Goal: Transaction & Acquisition: Subscribe to service/newsletter

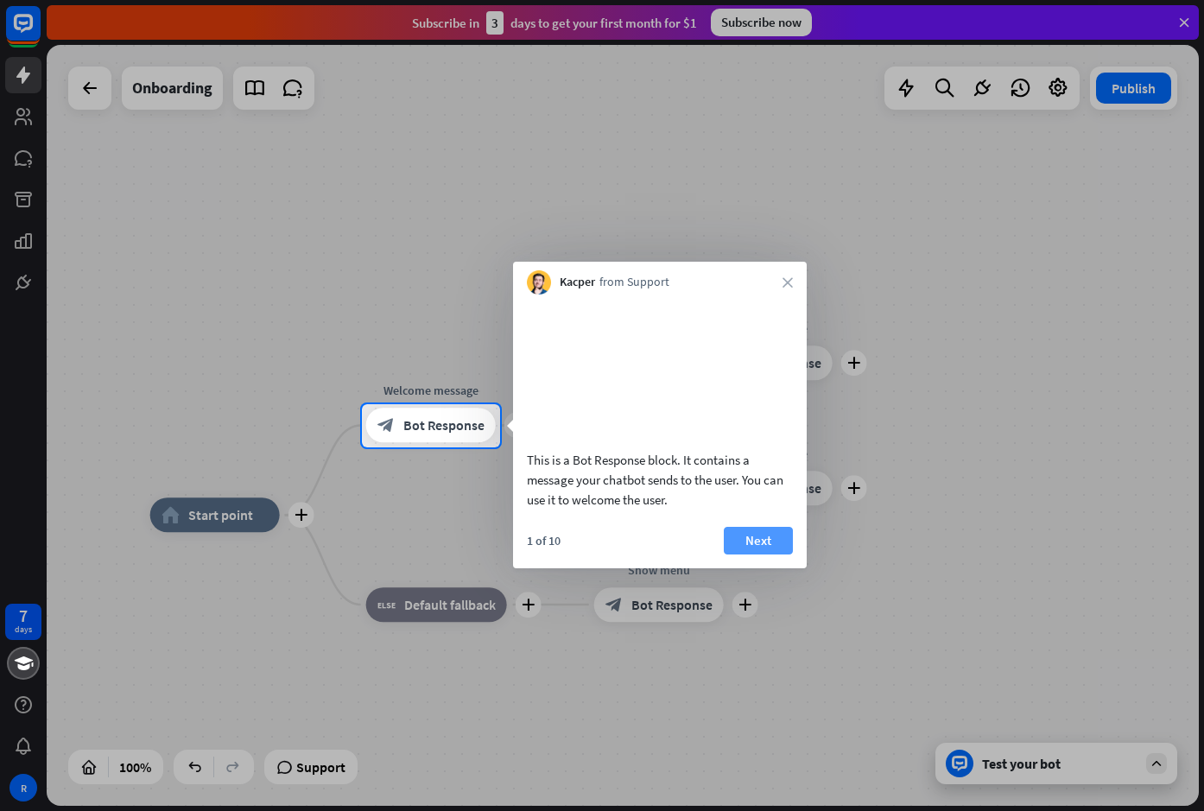
click at [771, 555] on button "Next" at bounding box center [758, 541] width 69 height 28
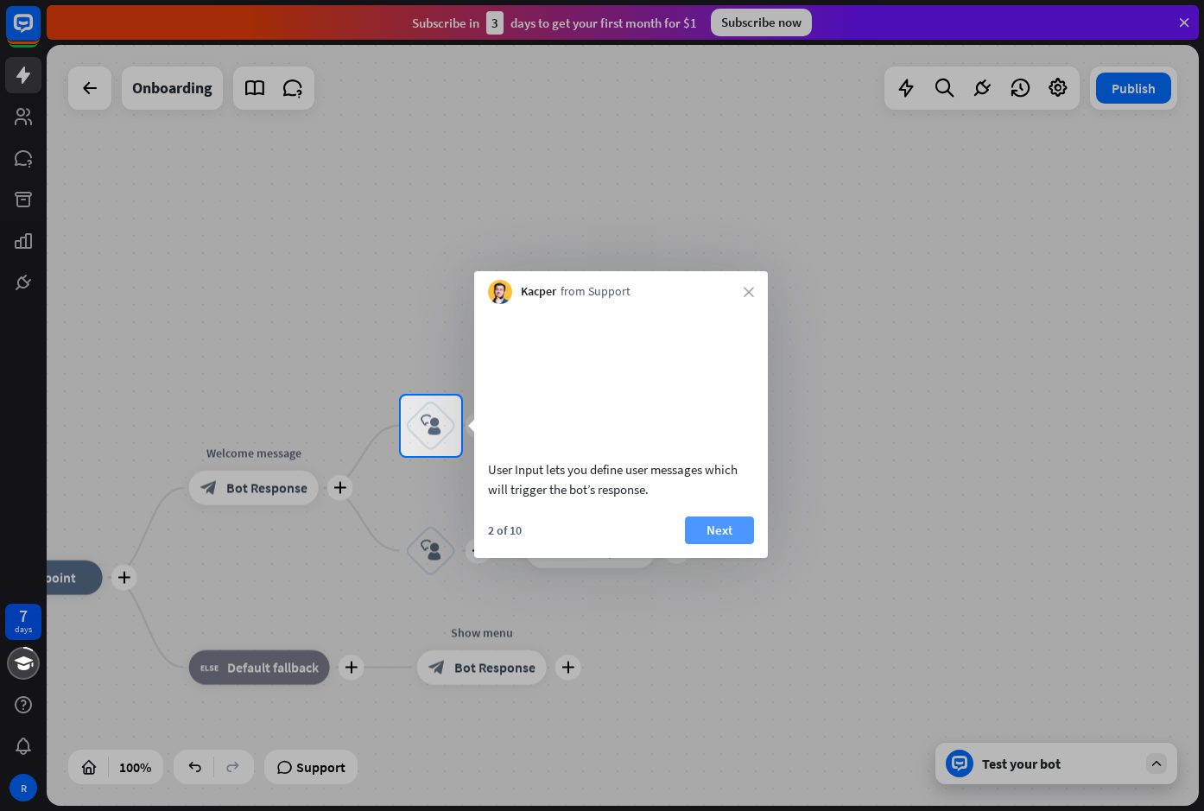
click at [749, 544] on button "Next" at bounding box center [719, 531] width 69 height 28
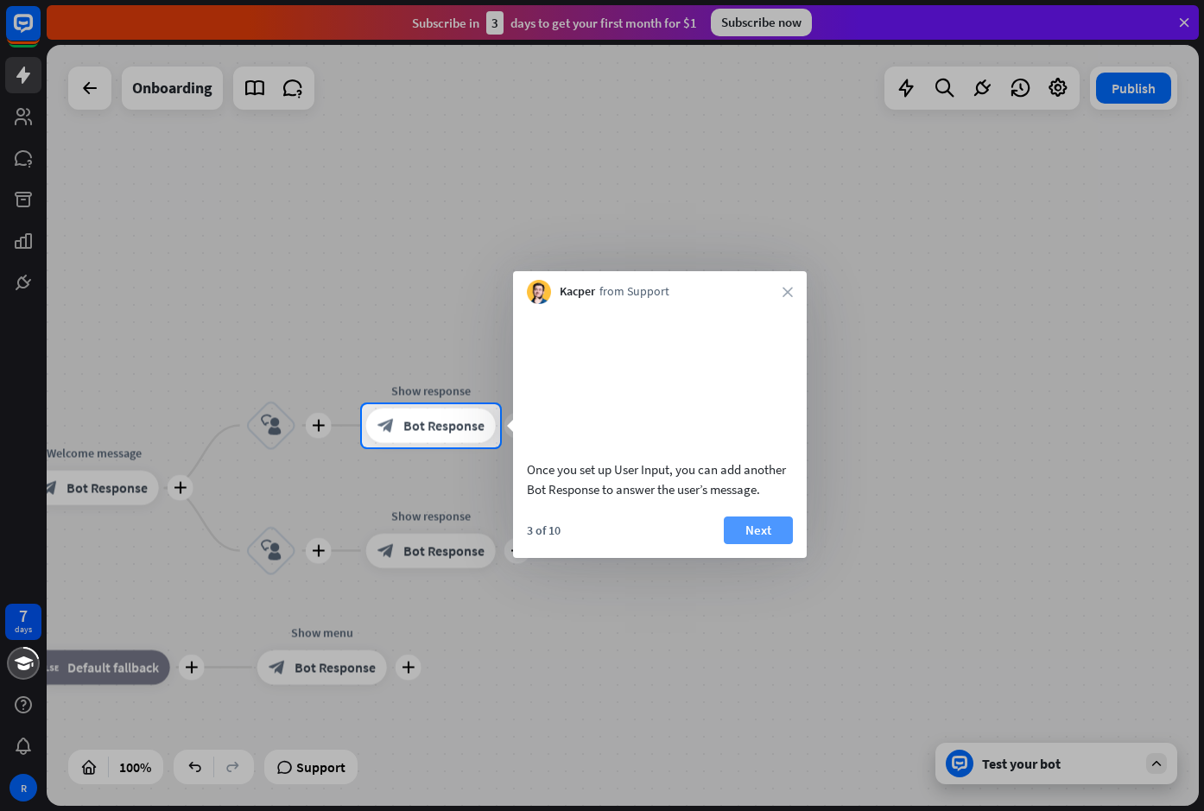
click at [762, 544] on button "Next" at bounding box center [758, 531] width 69 height 28
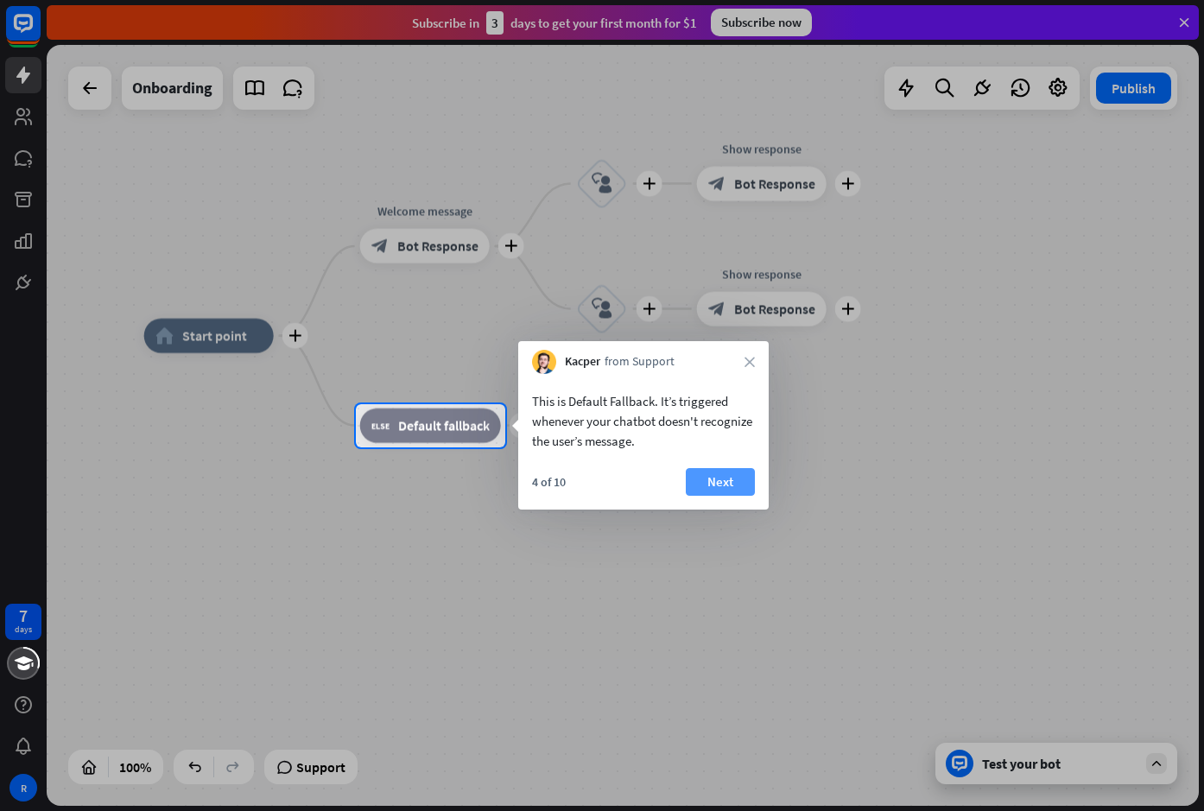
click at [729, 473] on button "Next" at bounding box center [720, 482] width 69 height 28
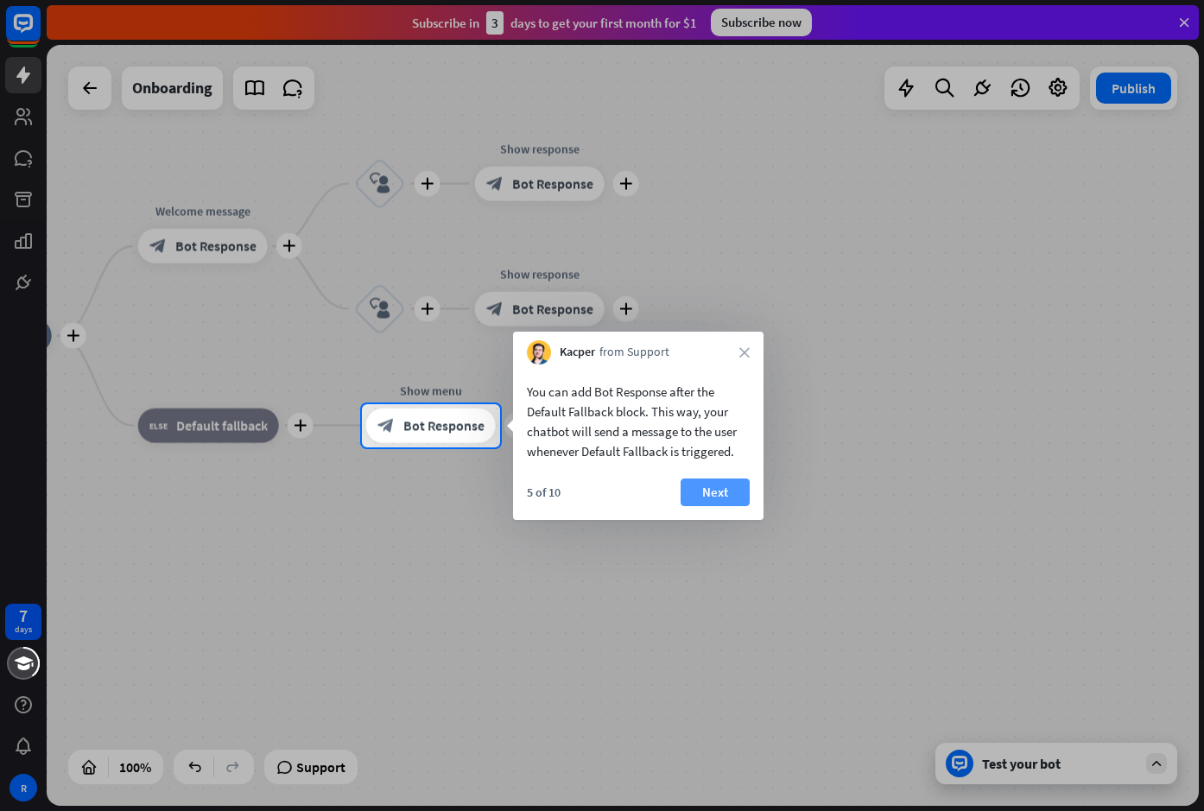
click at [735, 498] on button "Next" at bounding box center [715, 493] width 69 height 28
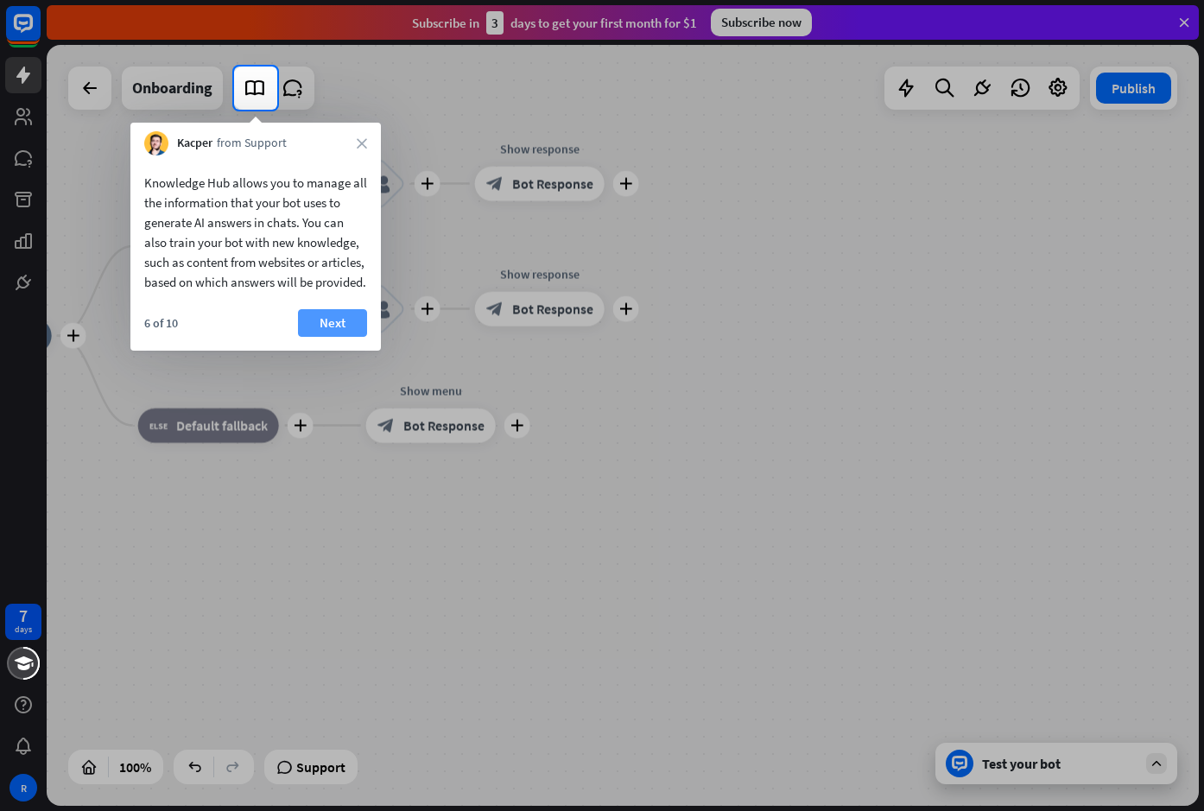
click at [341, 337] on button "Next" at bounding box center [332, 323] width 69 height 28
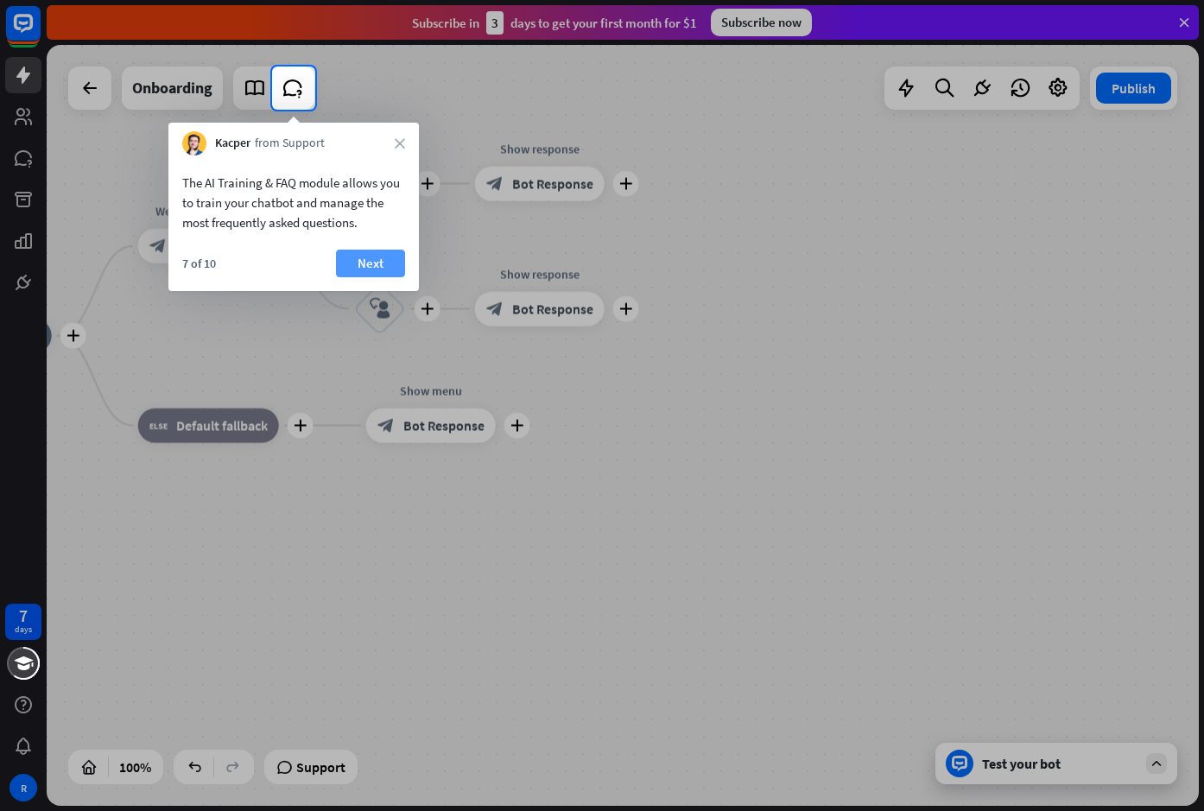
click at [373, 258] on button "Next" at bounding box center [370, 264] width 69 height 28
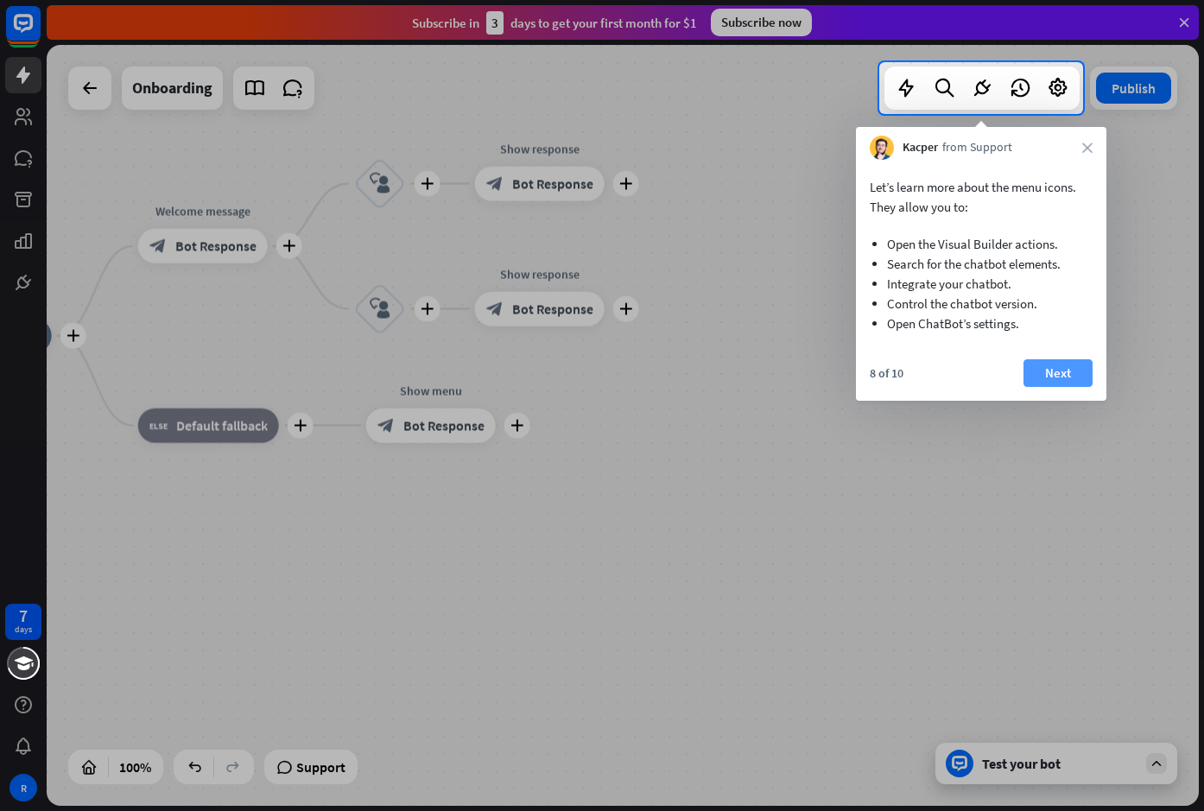
click at [1047, 370] on button "Next" at bounding box center [1058, 373] width 69 height 28
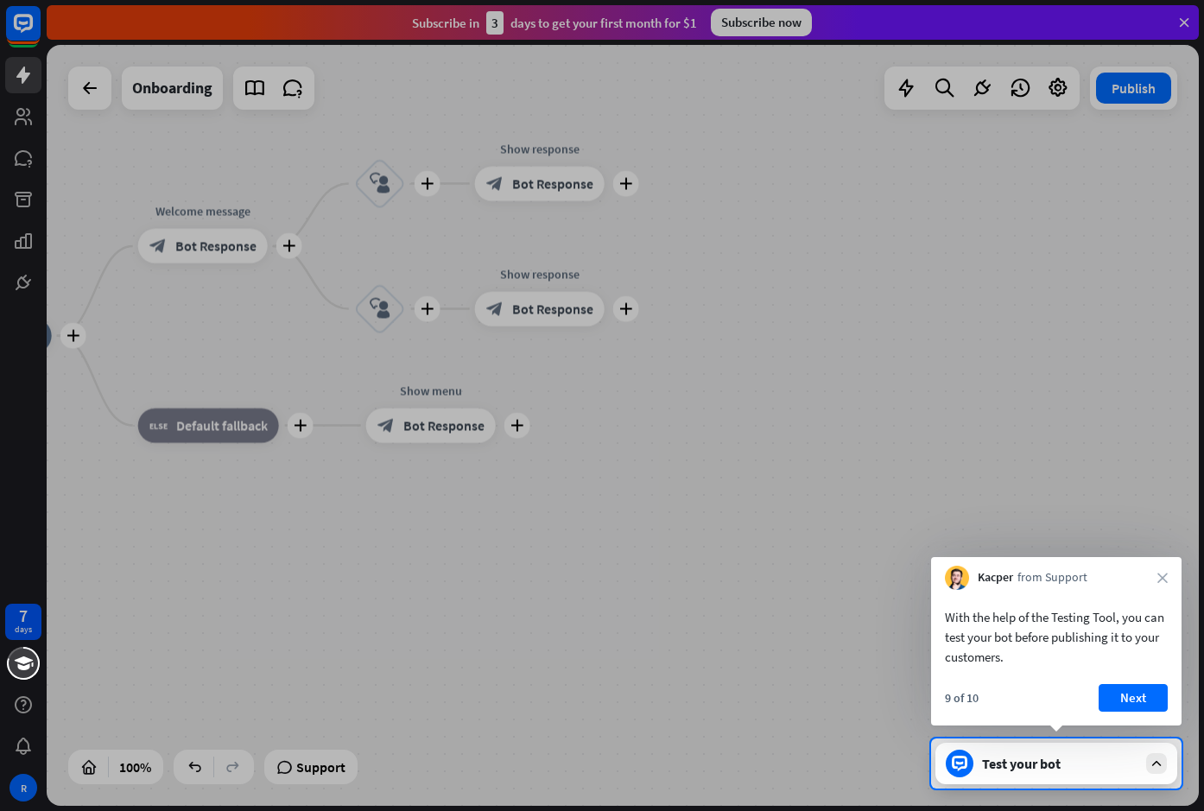
click at [1137, 699] on button "Next" at bounding box center [1133, 698] width 69 height 28
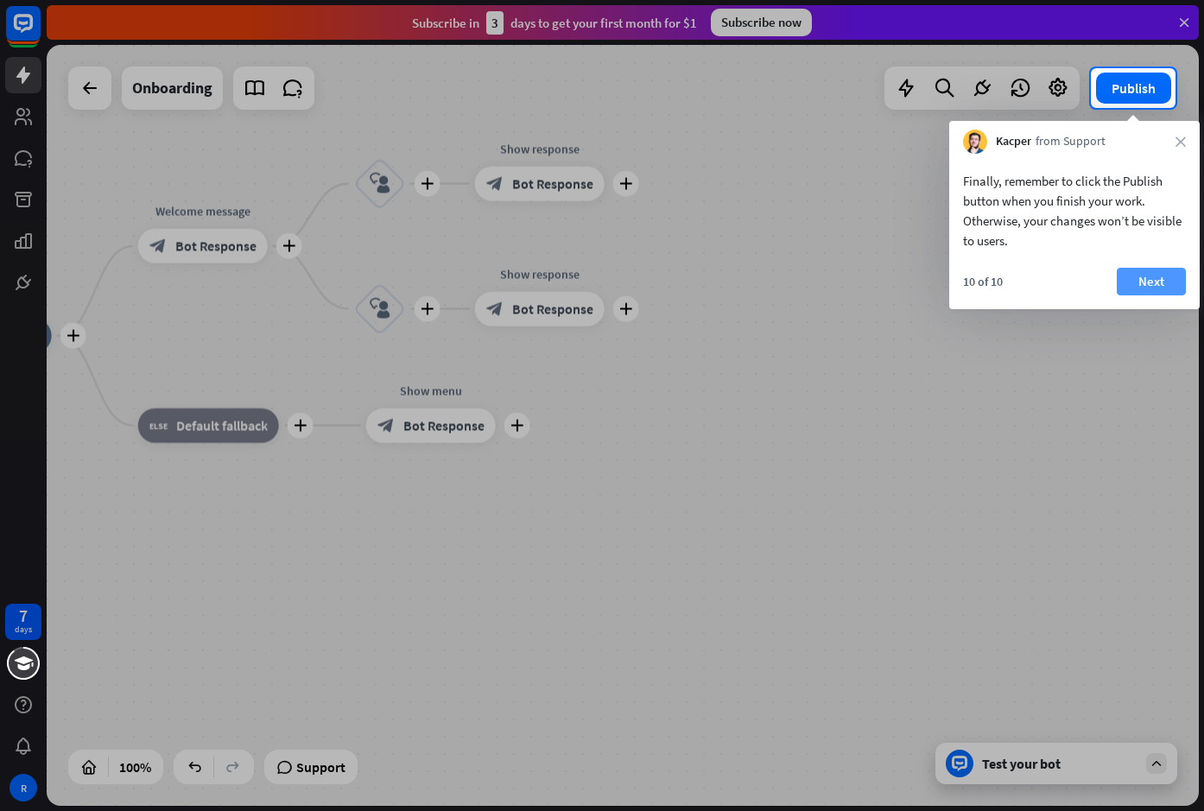
click at [1165, 283] on button "Next" at bounding box center [1151, 282] width 69 height 28
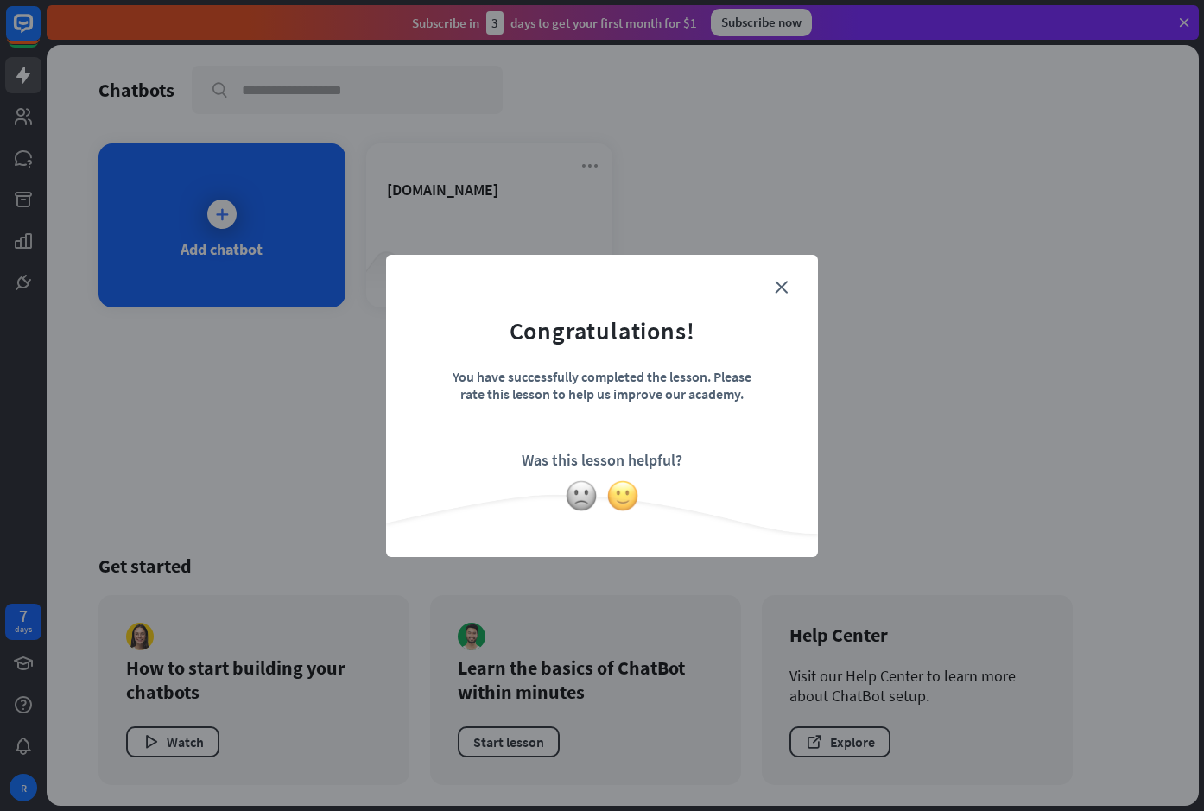
click at [614, 491] on img at bounding box center [622, 495] width 33 height 33
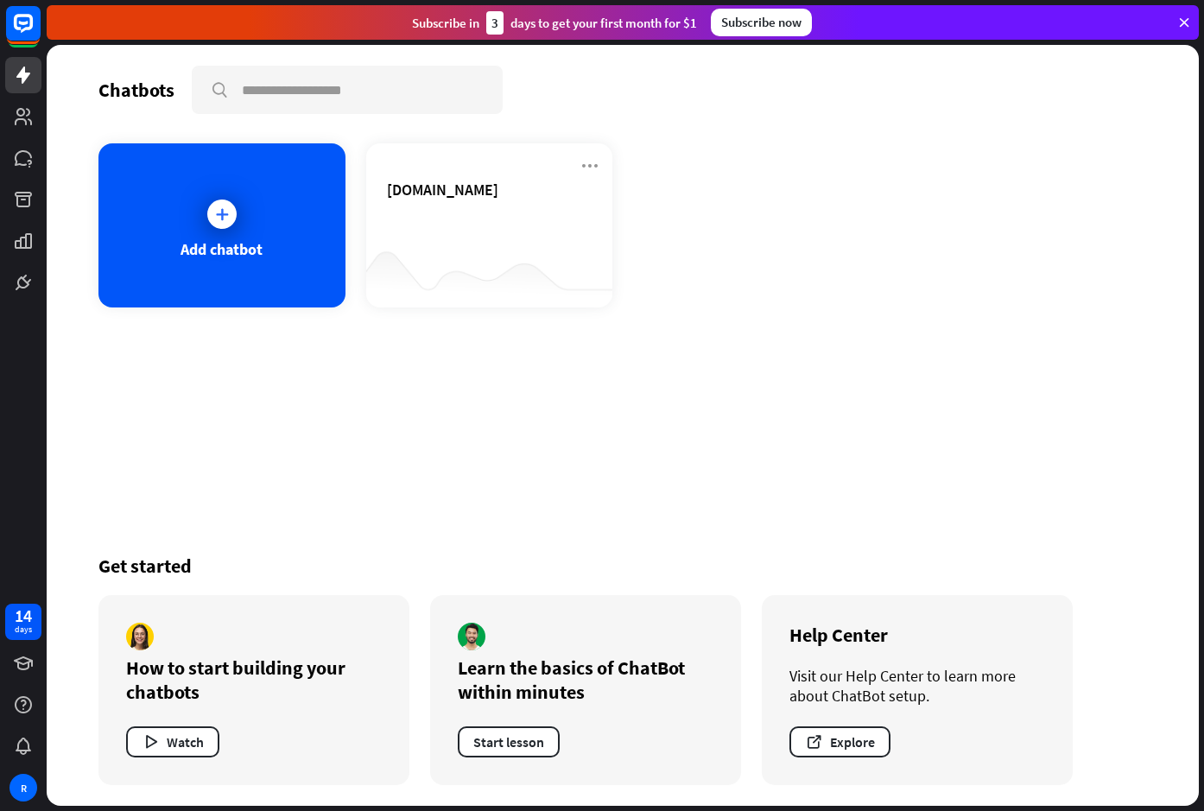
click at [757, 26] on div "Subscribe now" at bounding box center [761, 23] width 101 height 28
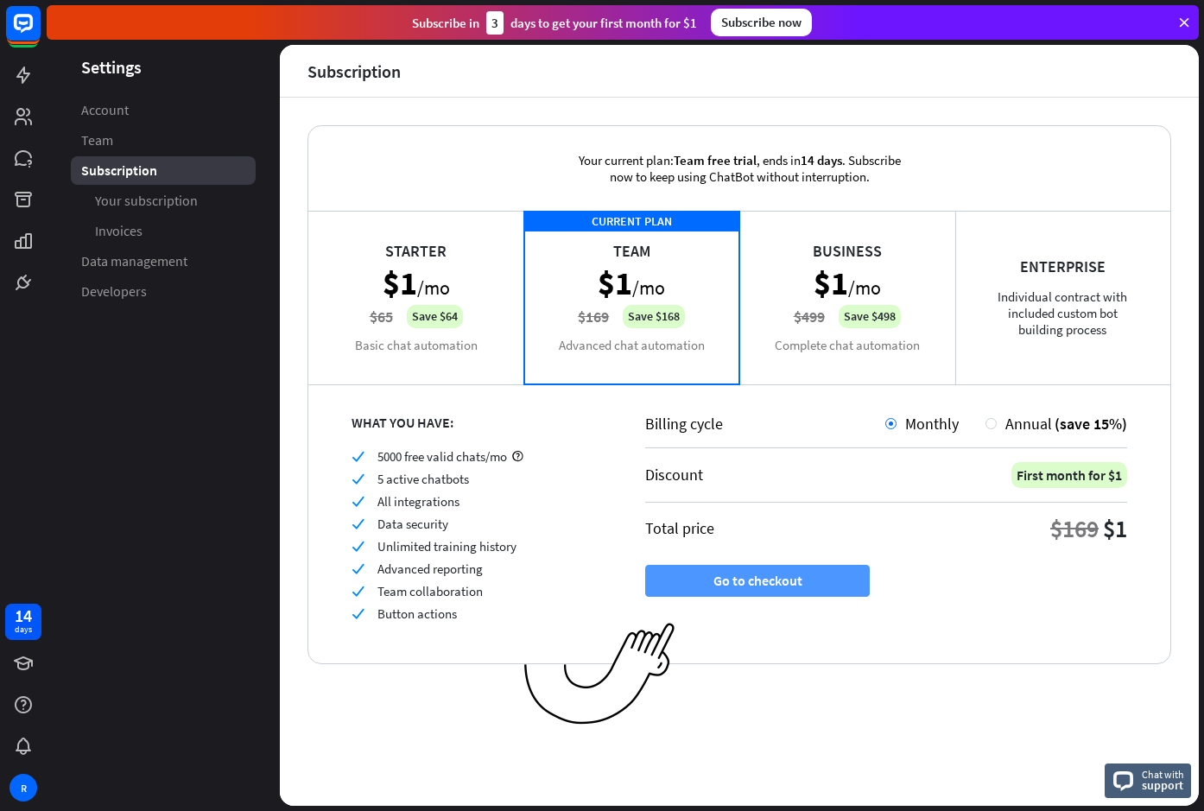
click at [779, 574] on button "Go to checkout" at bounding box center [757, 581] width 225 height 32
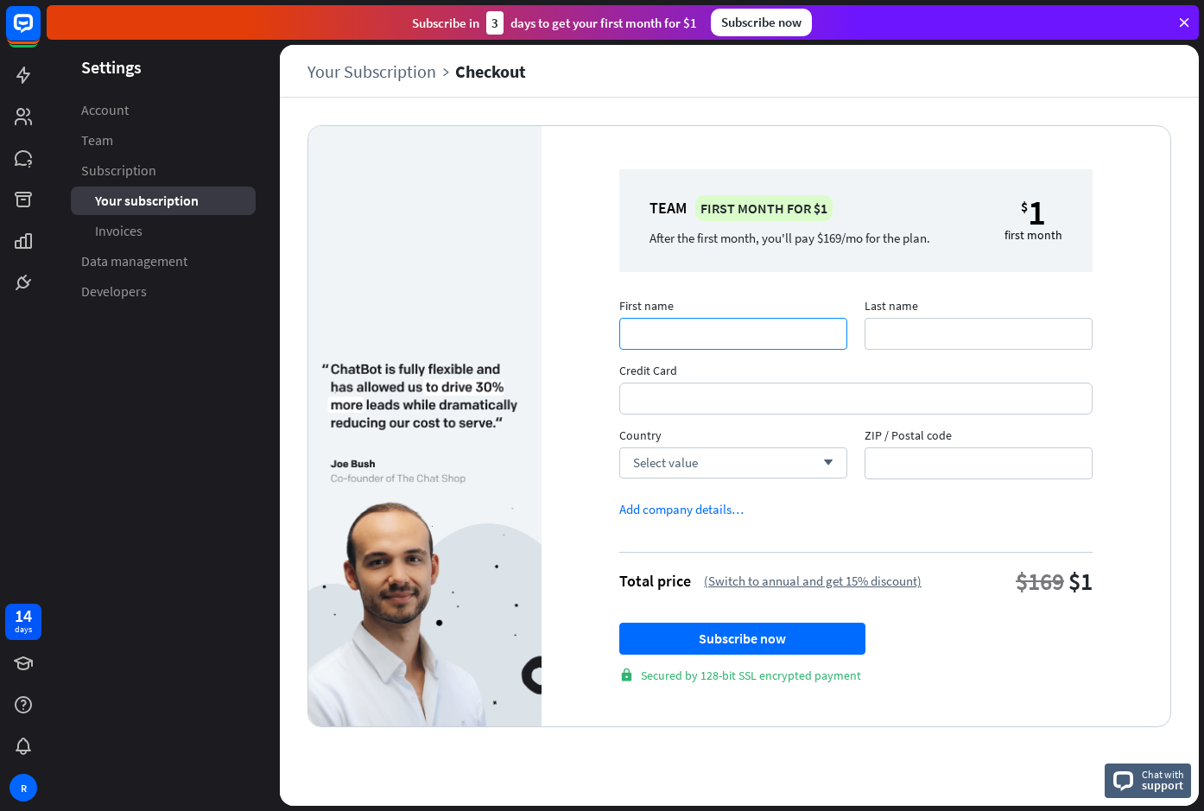
click at [746, 330] on input "First name" at bounding box center [733, 334] width 228 height 32
type input "*********"
click at [952, 328] on input "Last name" at bounding box center [979, 334] width 228 height 32
type input "********"
click at [834, 460] on div "Select value arrow_down" at bounding box center [733, 463] width 228 height 31
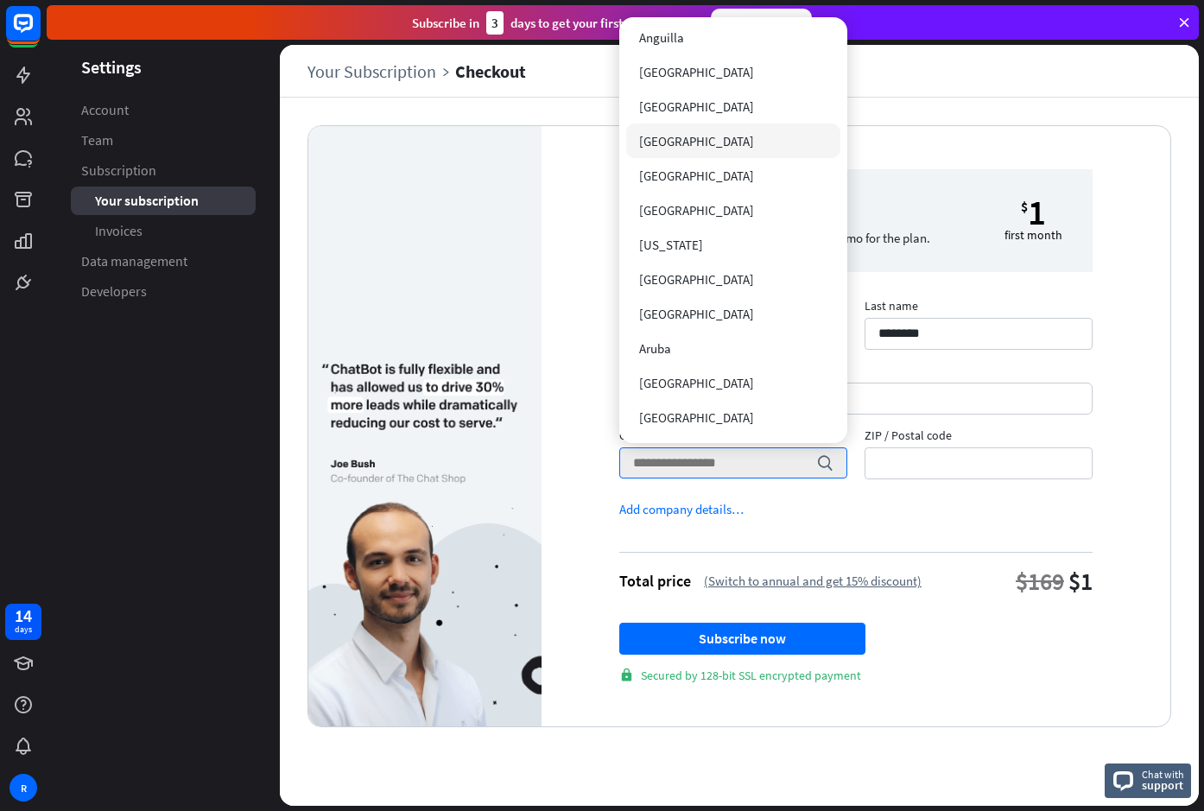
scroll to position [173, 0]
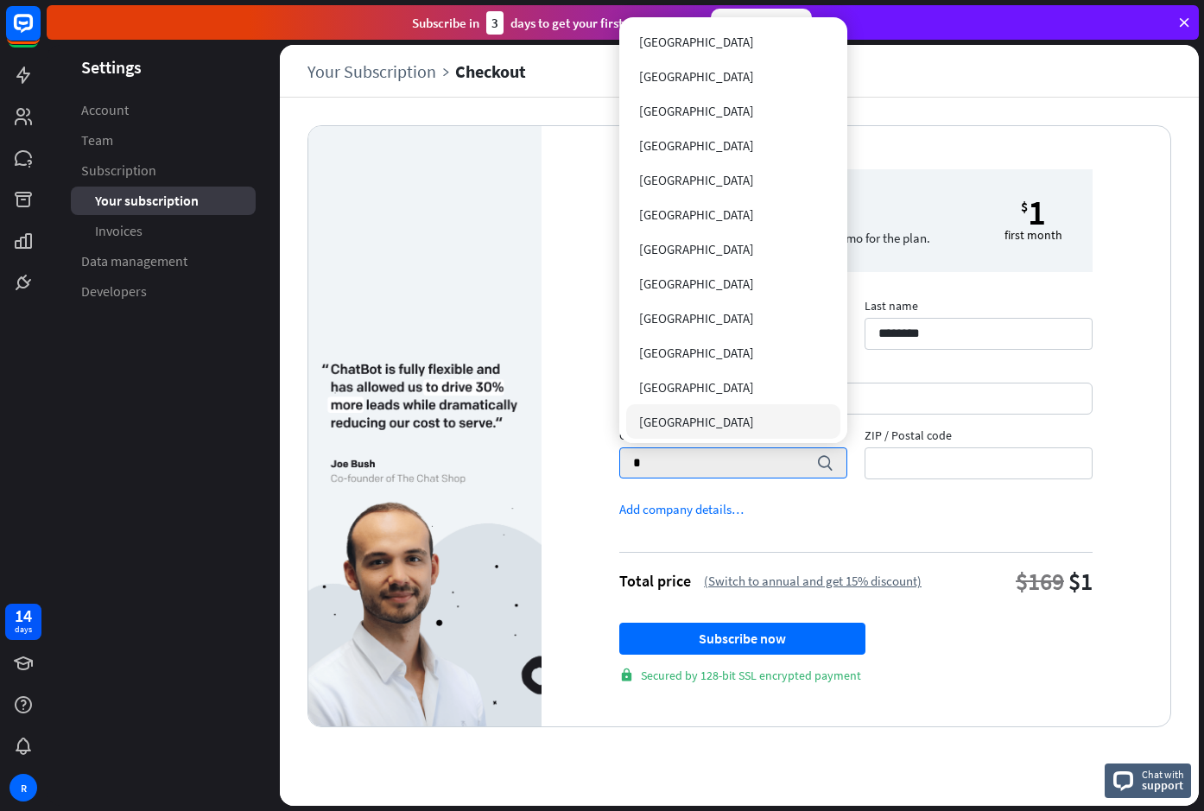
type input "*"
click at [688, 424] on span "[GEOGRAPHIC_DATA]" at bounding box center [696, 422] width 115 height 16
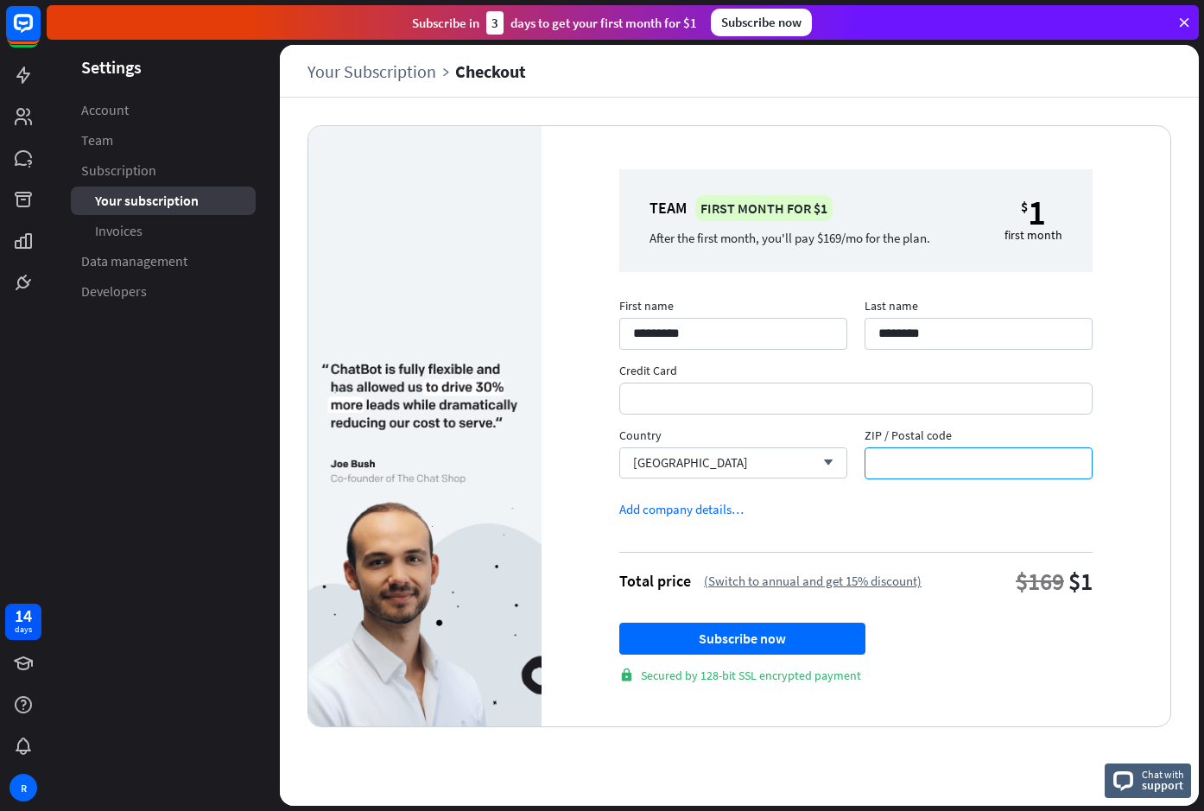
click at [1006, 476] on input "ZIP / Postal code" at bounding box center [979, 464] width 228 height 32
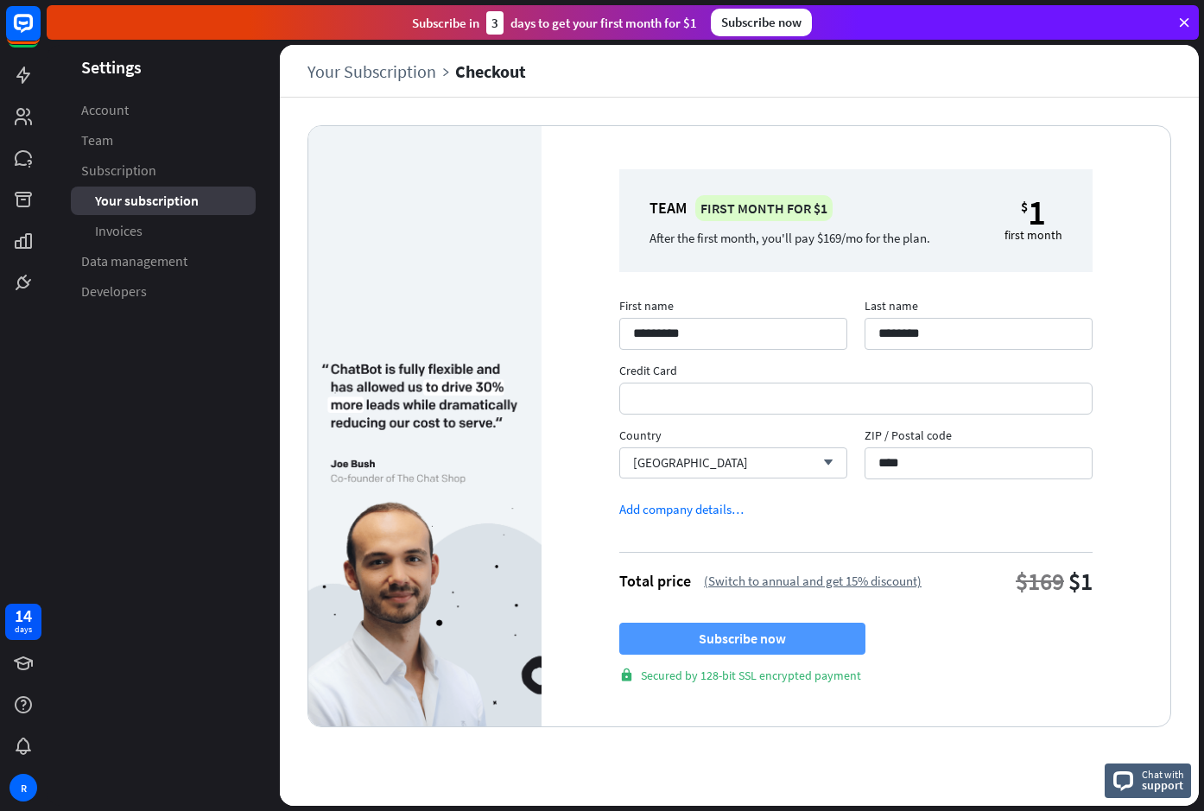
click at [754, 632] on button "Subscribe now" at bounding box center [742, 639] width 246 height 32
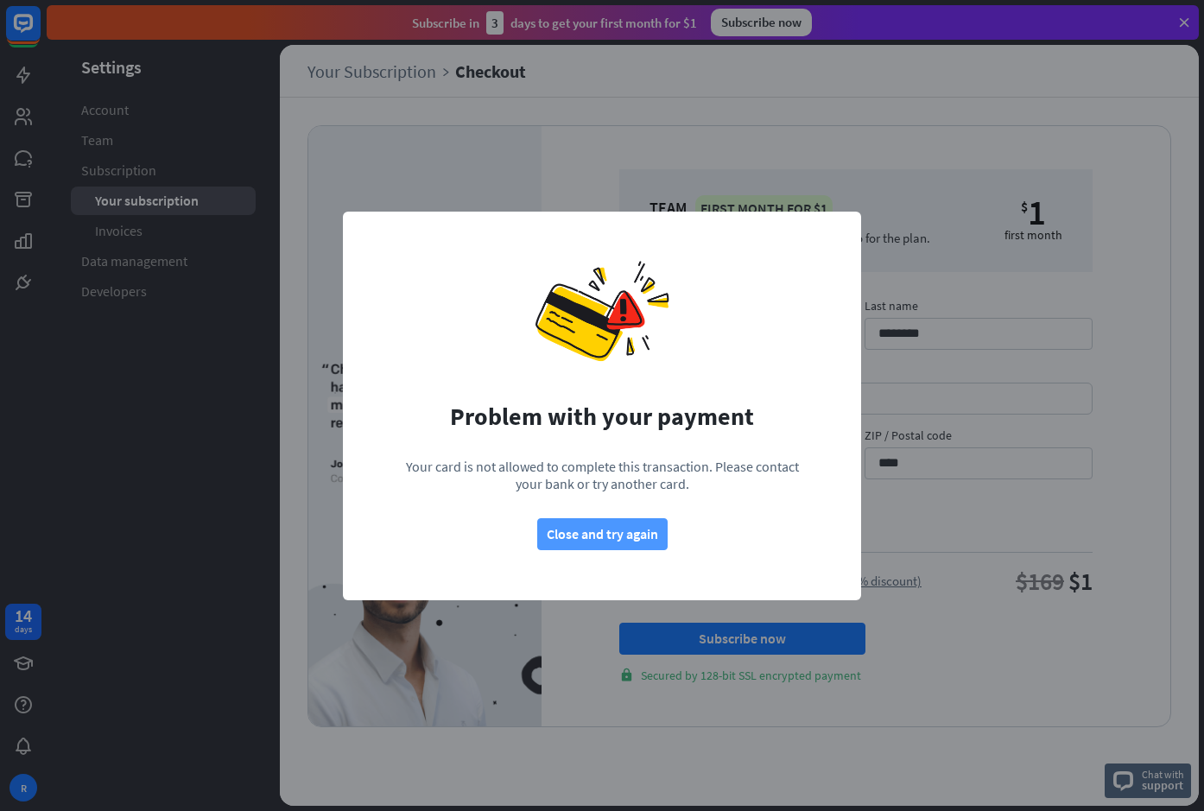
click at [612, 529] on button "Close and try again" at bounding box center [602, 534] width 130 height 32
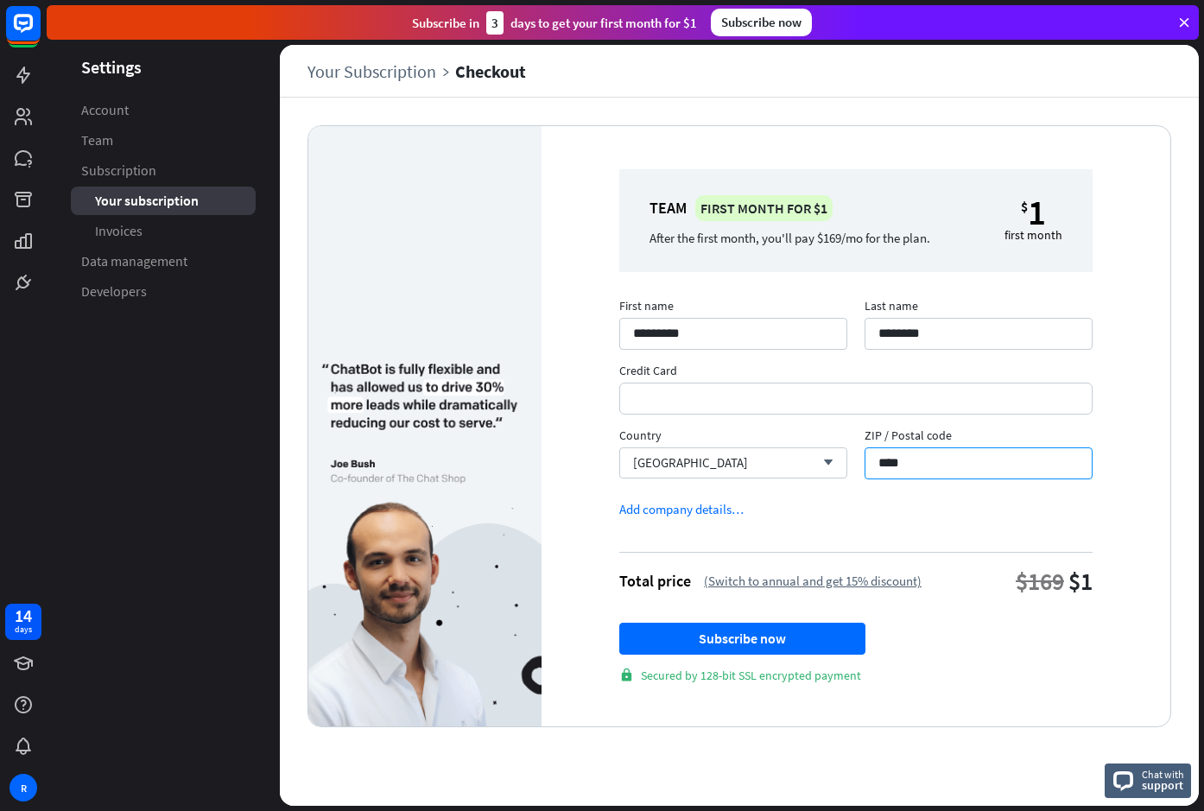
click at [935, 458] on input "****" at bounding box center [979, 464] width 228 height 32
type input "****"
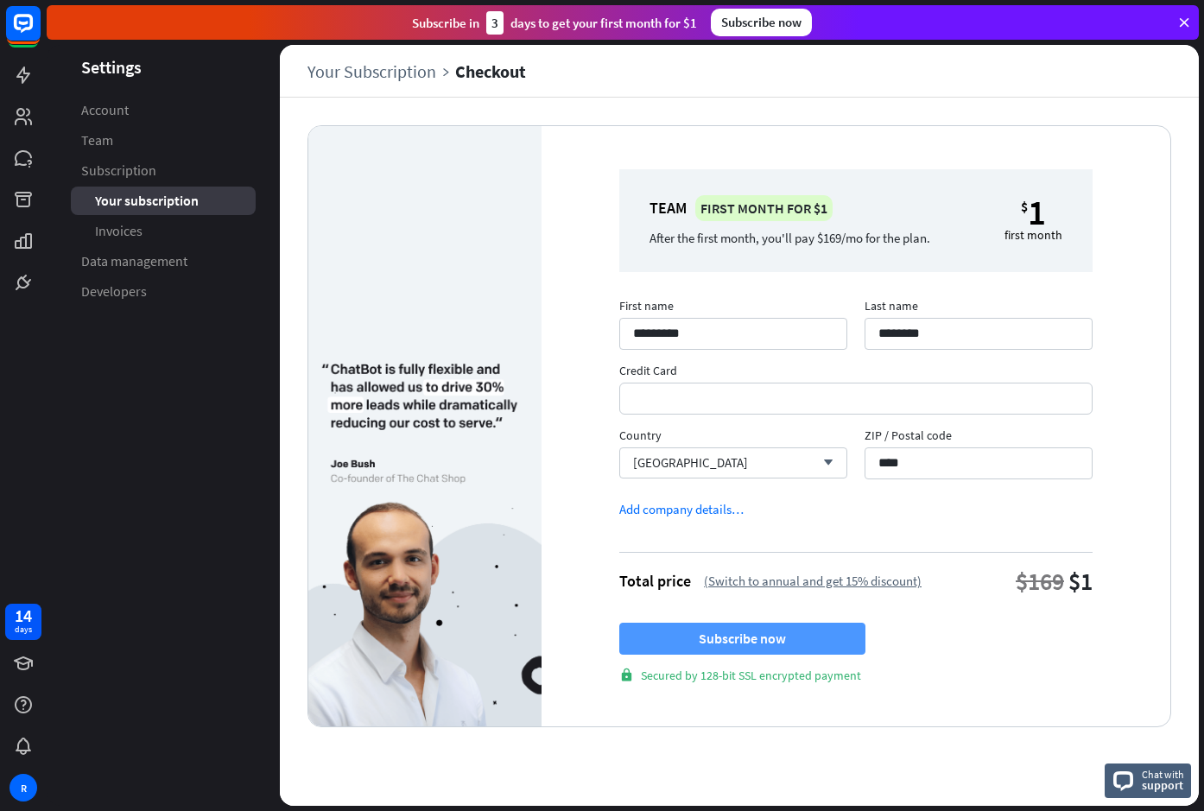
click at [793, 643] on button "Subscribe now" at bounding box center [742, 639] width 246 height 32
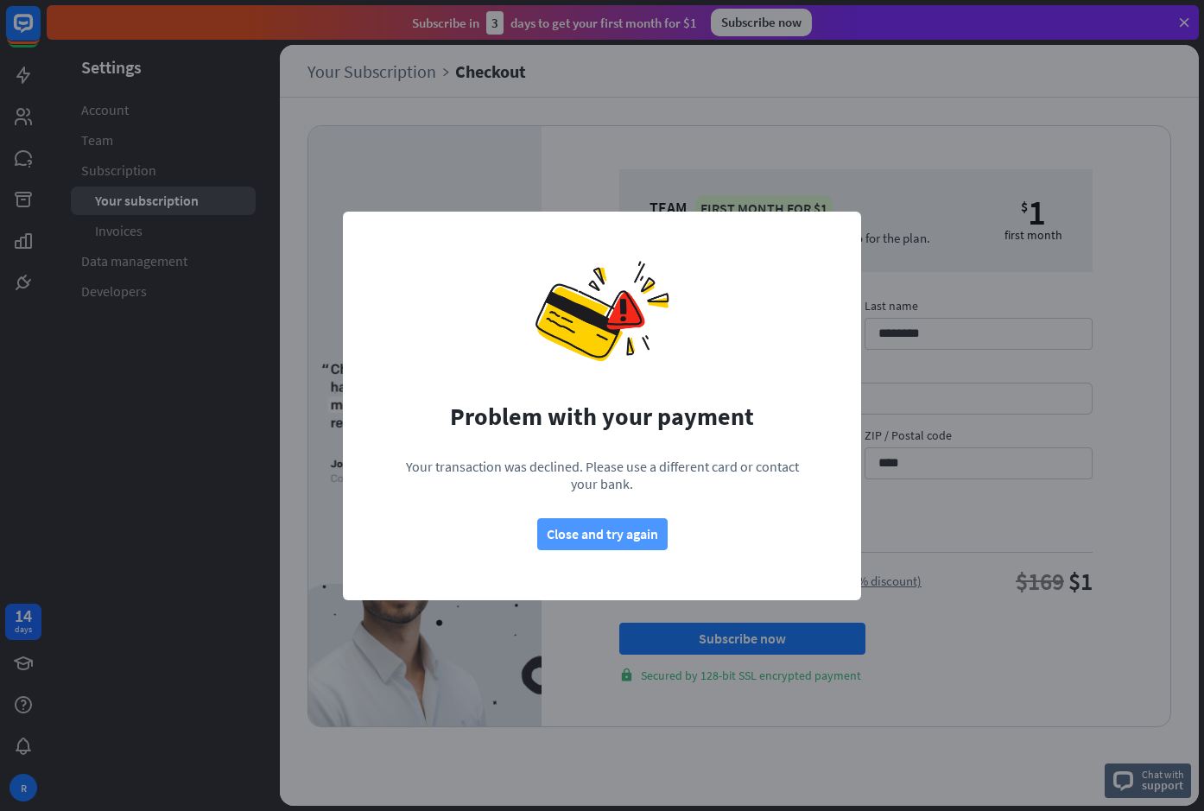
click at [637, 535] on button "Close and try again" at bounding box center [602, 534] width 130 height 32
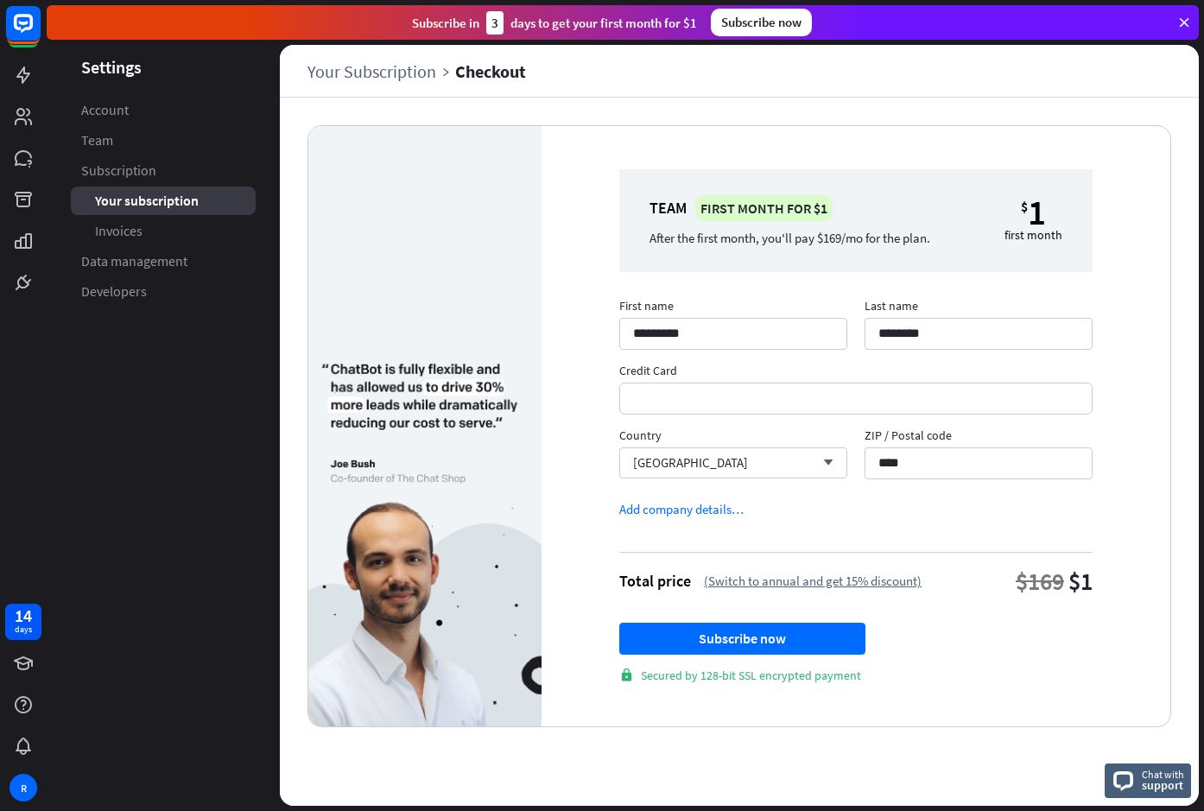
click at [1083, 395] on div at bounding box center [855, 399] width 473 height 32
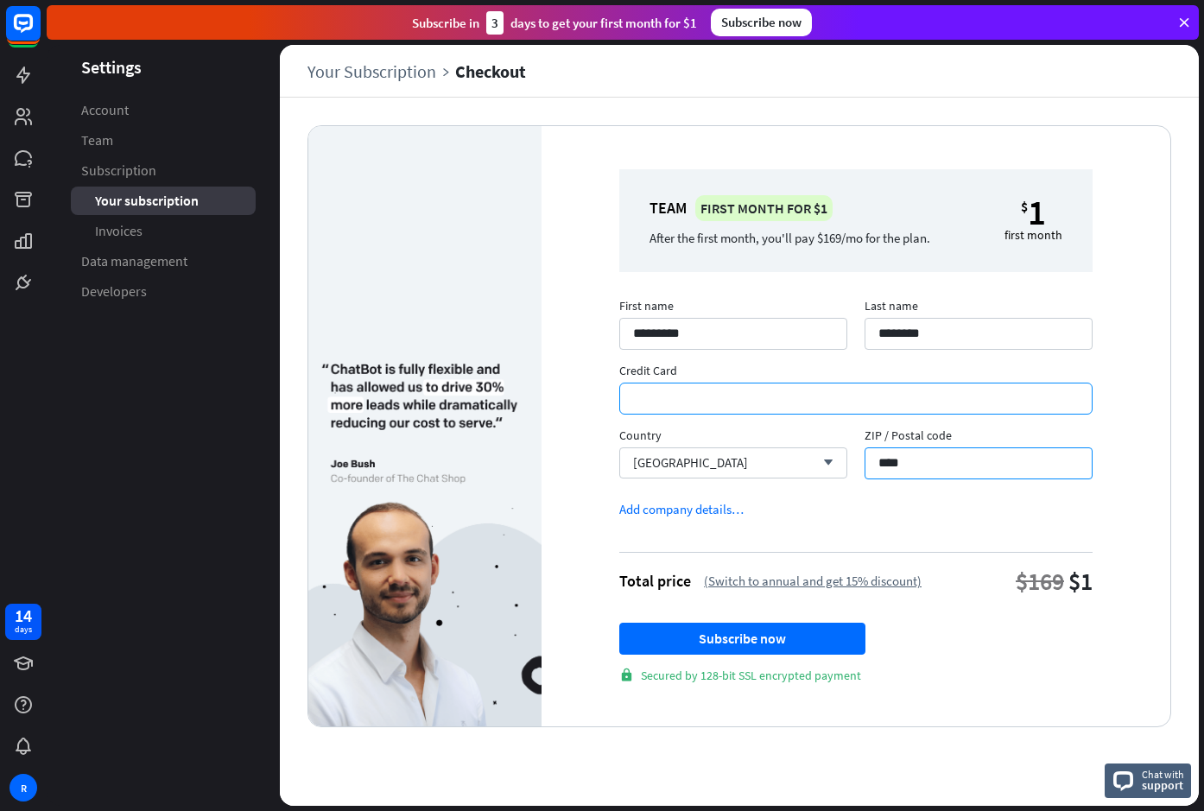
click at [1001, 462] on input "****" at bounding box center [979, 464] width 228 height 32
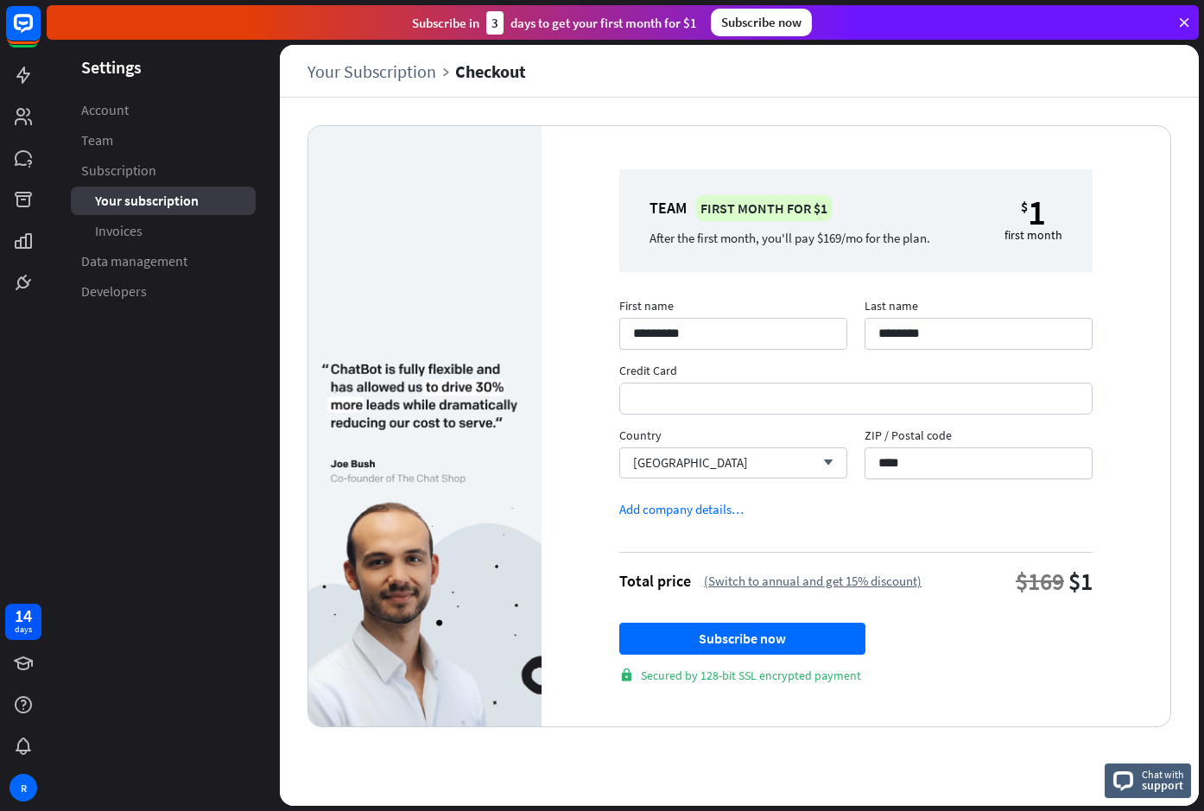
click at [861, 507] on form "First name ********* Last name ******** Credit Card Country [GEOGRAPHIC_DATA] a…" at bounding box center [855, 495] width 473 height 377
click at [840, 639] on button "Subscribe now" at bounding box center [742, 639] width 246 height 32
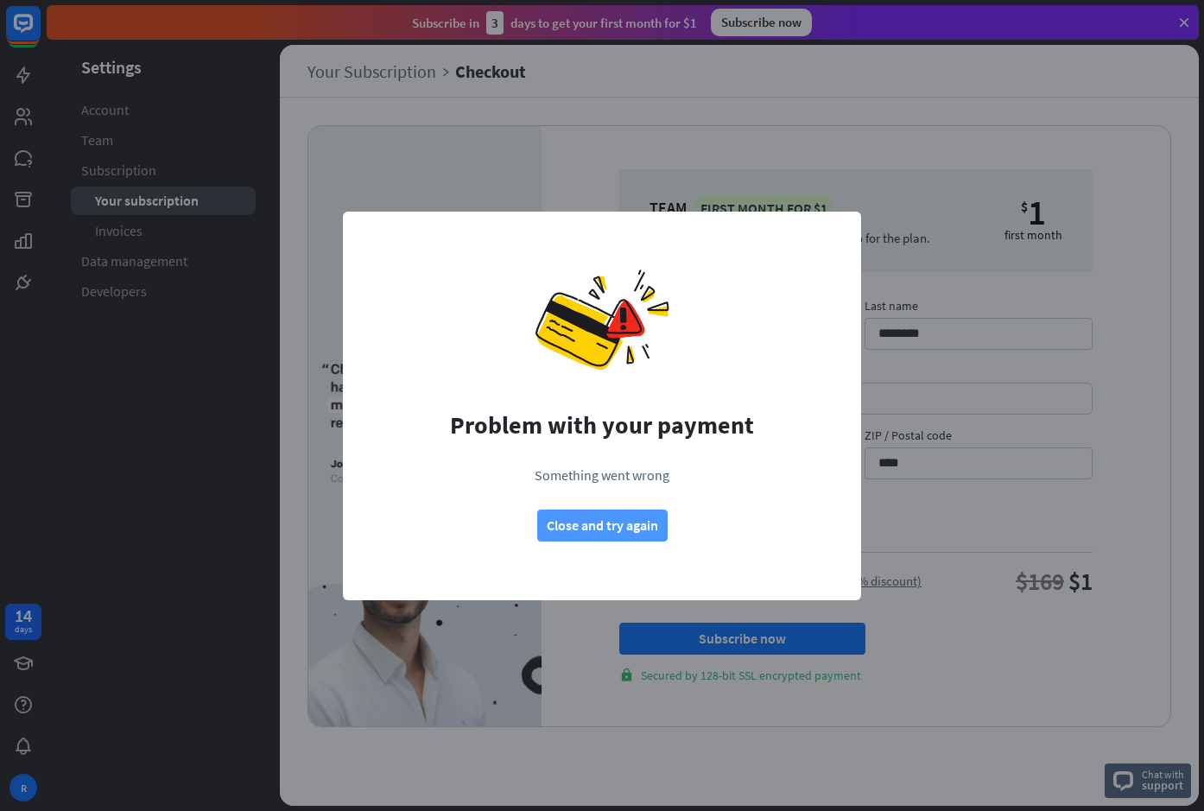
click at [635, 533] on button "Close and try again" at bounding box center [602, 526] width 130 height 32
